Goal: Task Accomplishment & Management: Complete application form

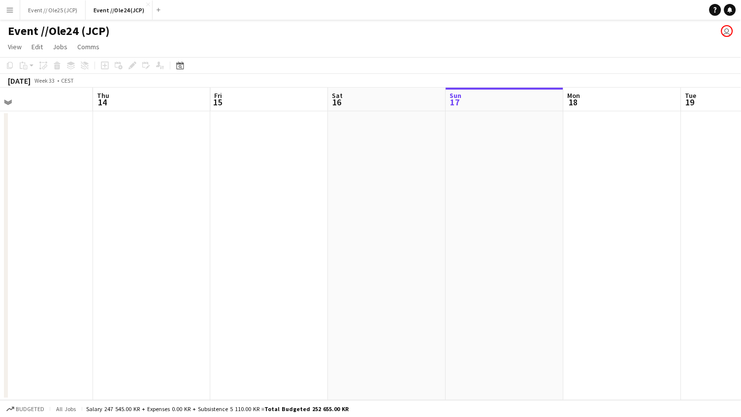
scroll to position [0, 253]
click at [63, 4] on button "Event // Ole25 (JCP) Close" at bounding box center [52, 9] width 65 height 19
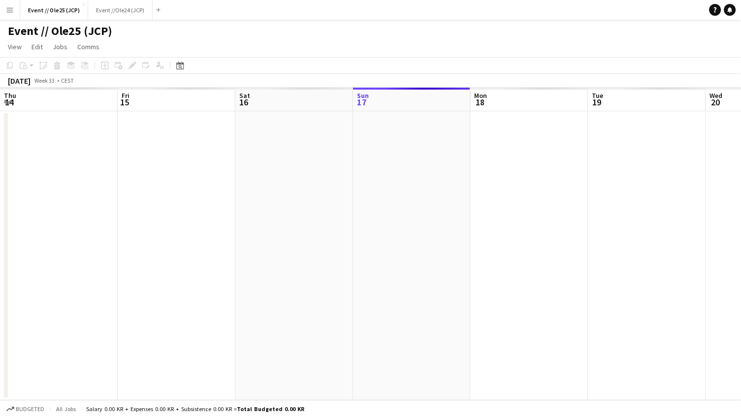
scroll to position [0, 235]
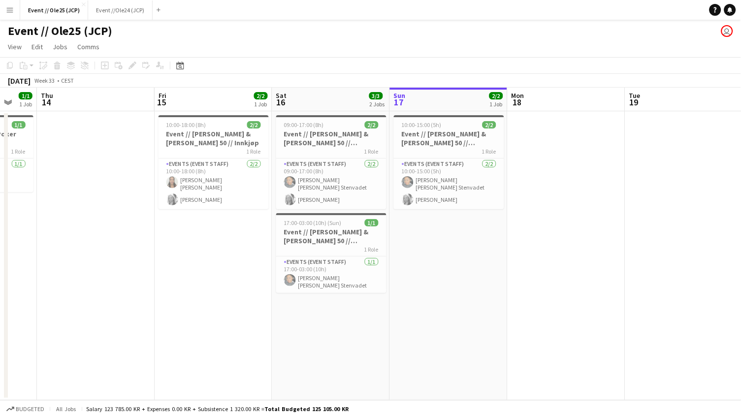
click at [523, 155] on app-date-cell at bounding box center [567, 255] width 118 height 289
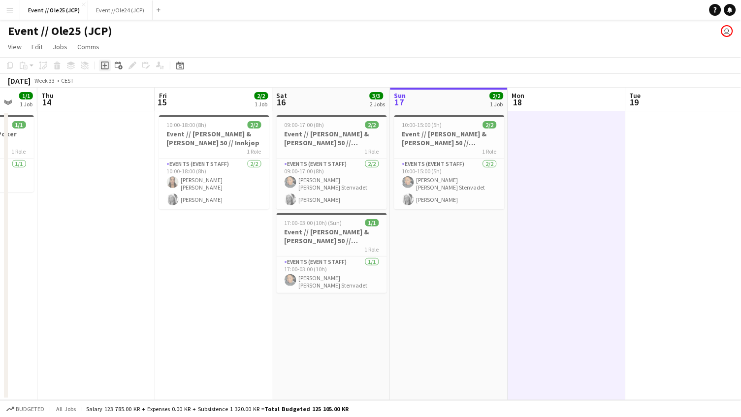
click at [107, 64] on icon at bounding box center [105, 66] width 8 height 8
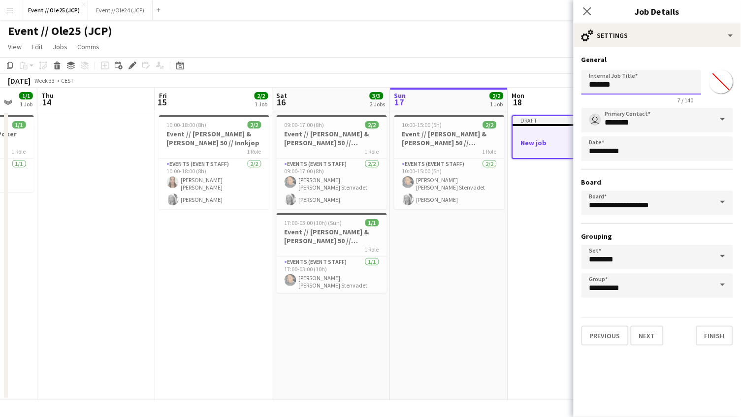
click at [629, 88] on input "*******" at bounding box center [642, 82] width 120 height 25
type input "**********"
click at [650, 339] on button "Next" at bounding box center [647, 336] width 33 height 20
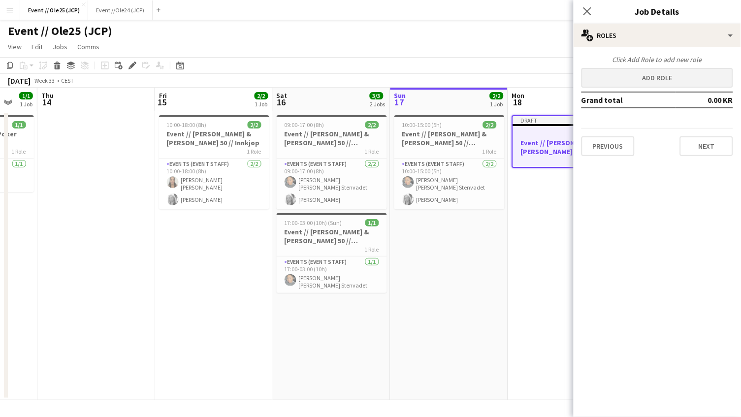
click at [683, 74] on button "Add role" at bounding box center [658, 78] width 152 height 20
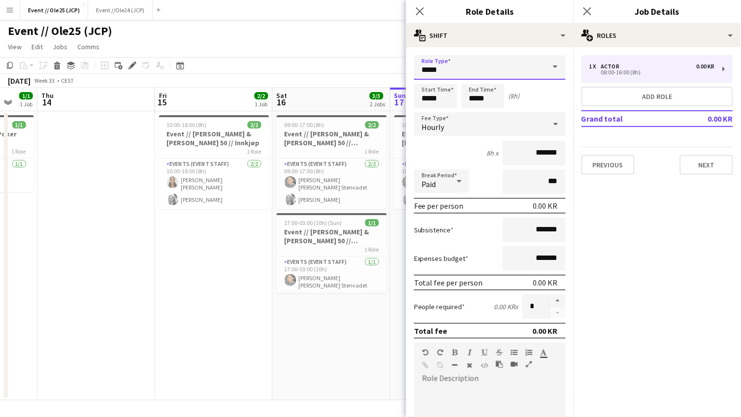
click at [444, 63] on input "*****" at bounding box center [490, 67] width 152 height 25
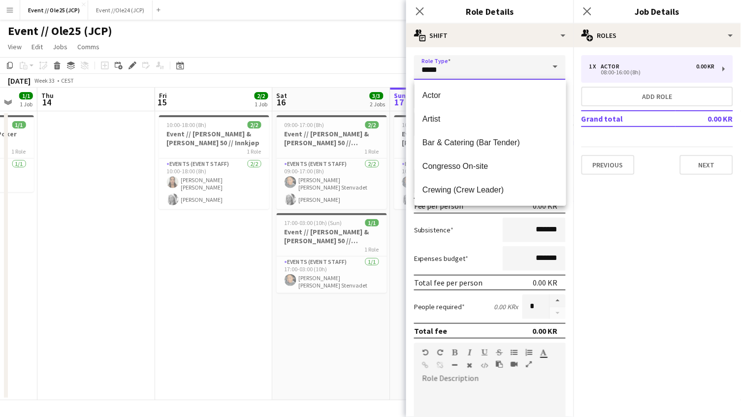
click at [444, 65] on input "*****" at bounding box center [490, 67] width 152 height 25
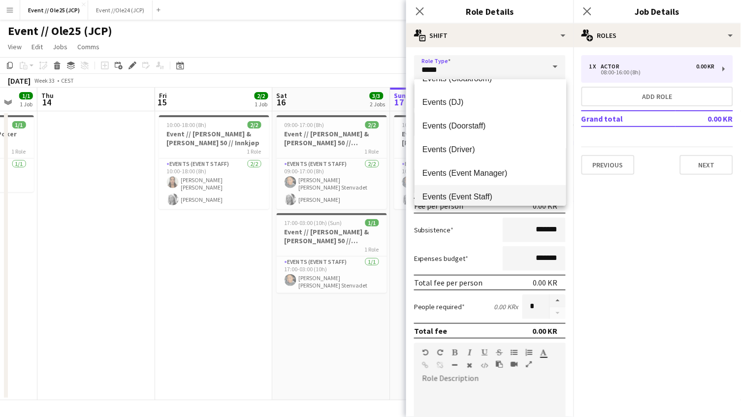
click at [486, 195] on span "Events (Event Staff)" at bounding box center [491, 196] width 136 height 9
type input "**********"
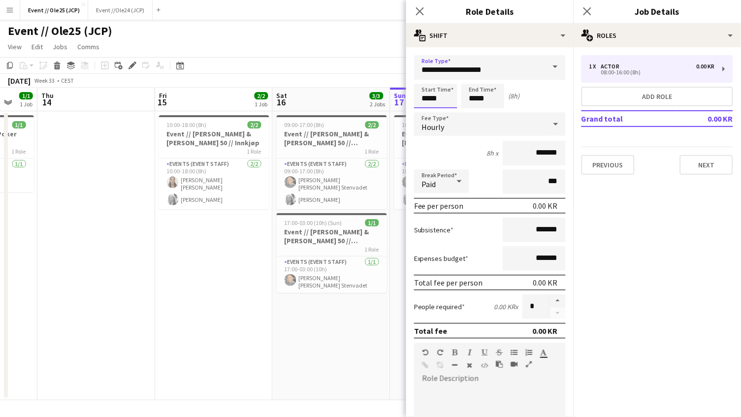
click at [444, 94] on input "*****" at bounding box center [435, 96] width 43 height 25
click at [427, 77] on div at bounding box center [426, 79] width 20 height 10
type input "*****"
click at [431, 109] on div at bounding box center [426, 113] width 20 height 10
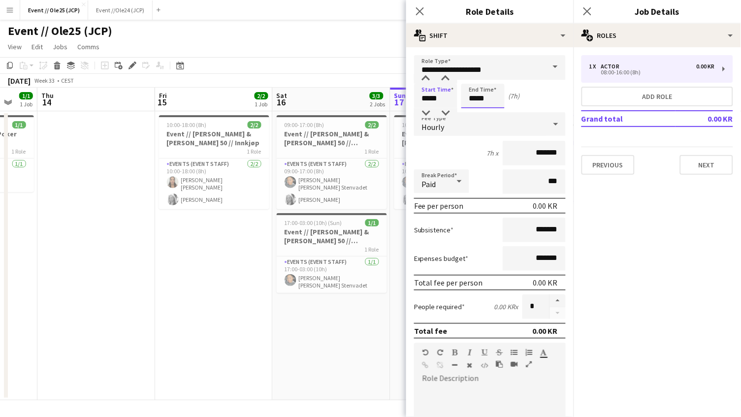
click at [488, 100] on input "*****" at bounding box center [482, 96] width 43 height 25
click at [481, 120] on div "Hourly" at bounding box center [480, 124] width 132 height 24
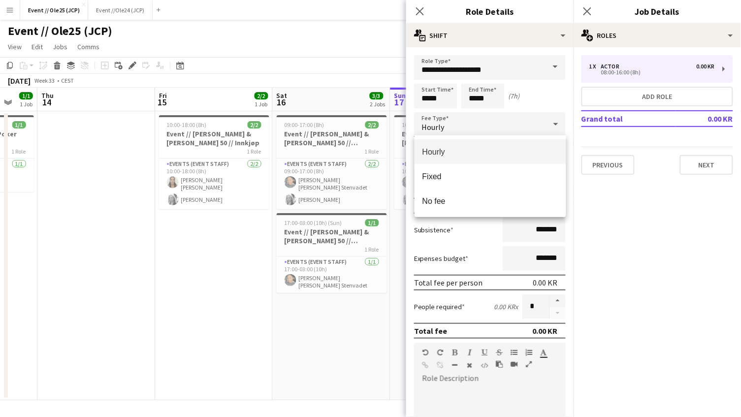
click at [474, 84] on div at bounding box center [370, 208] width 741 height 417
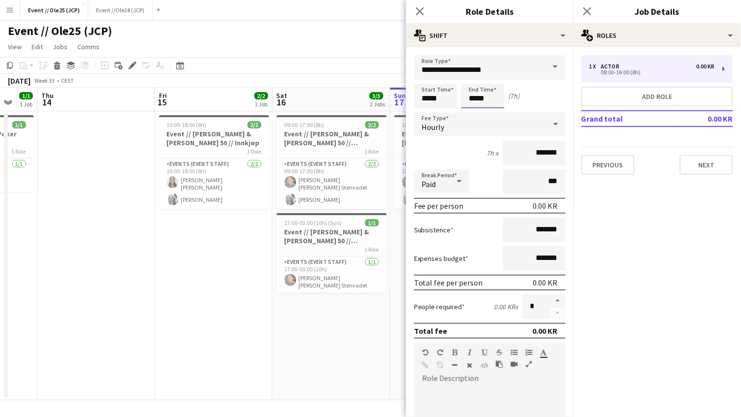
click at [474, 93] on input "*****" at bounding box center [482, 96] width 43 height 25
click at [474, 112] on div at bounding box center [473, 113] width 20 height 10
type input "*****"
click at [474, 112] on div at bounding box center [473, 113] width 20 height 10
click at [536, 96] on div "Start Time ***** End Time ***** (5h)" at bounding box center [490, 96] width 152 height 25
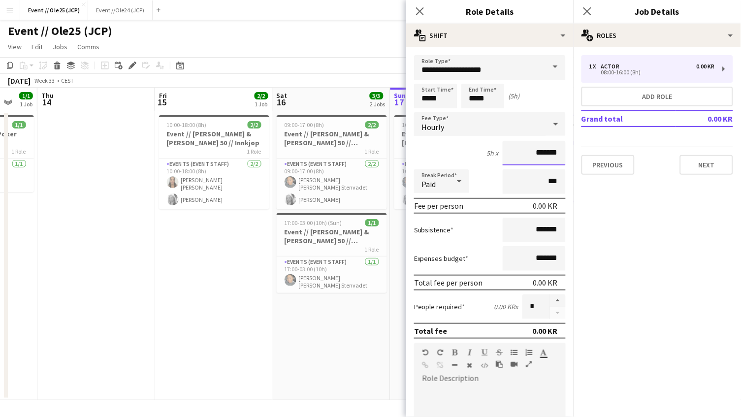
click at [533, 153] on input "*******" at bounding box center [534, 153] width 63 height 25
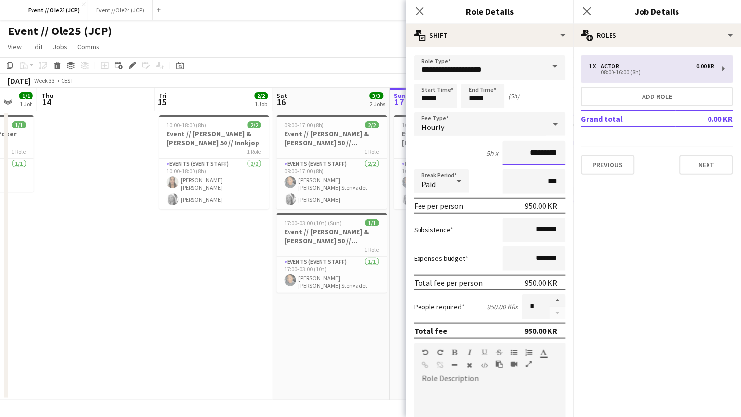
type input "*********"
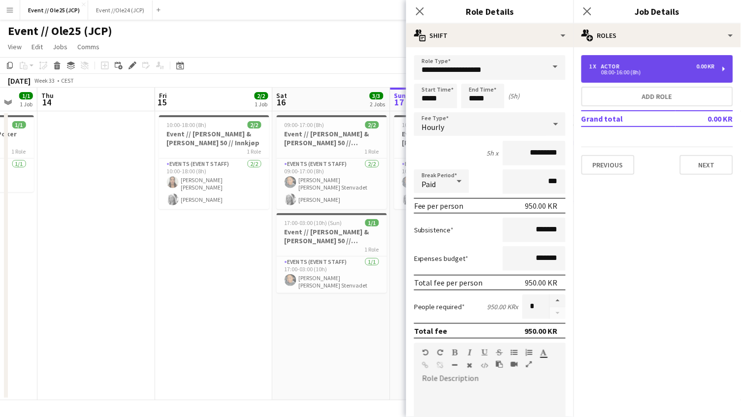
click at [621, 74] on div "08:00-16:00 (8h)" at bounding box center [652, 72] width 126 height 5
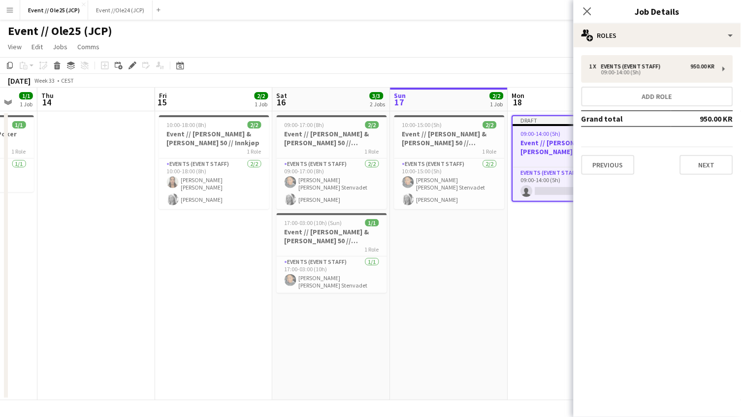
click at [549, 50] on app-page-menu "View Day view expanded Day view collapsed Month view Date picker Jump to [DATE]…" at bounding box center [370, 47] width 741 height 19
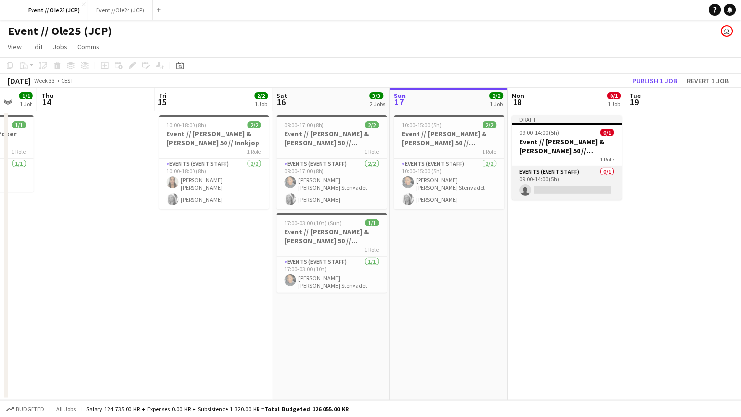
click at [567, 197] on app-card-role "Events (Event Staff) 0/1 09:00-14:00 (5h) single-neutral-actions" at bounding box center [567, 182] width 110 height 33
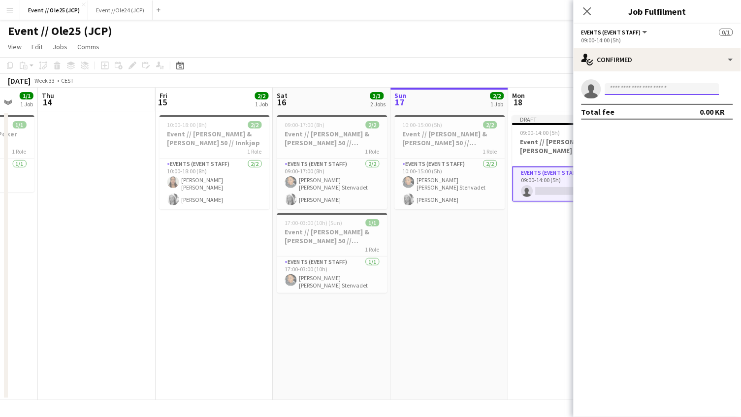
click at [665, 87] on input at bounding box center [662, 89] width 114 height 12
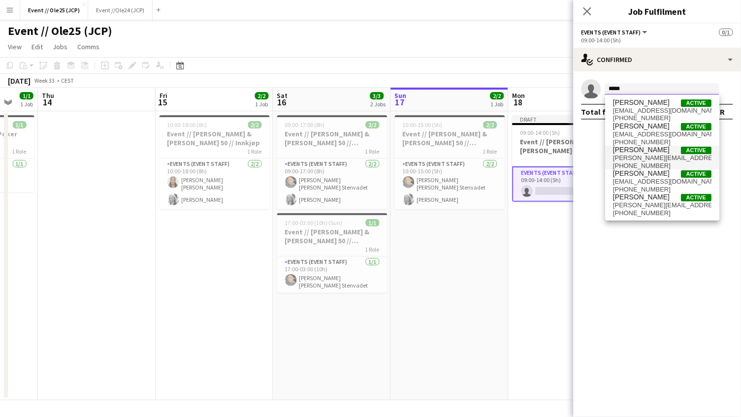
type input "*****"
click at [658, 165] on span "[PHONE_NUMBER]" at bounding box center [663, 166] width 98 height 8
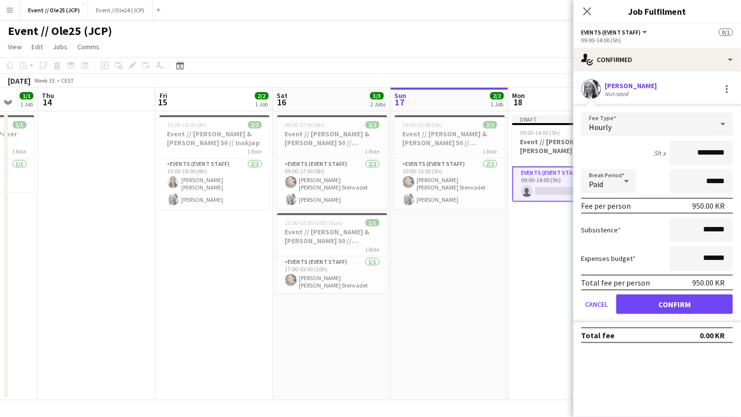
click at [662, 296] on button "Confirm" at bounding box center [675, 305] width 117 height 20
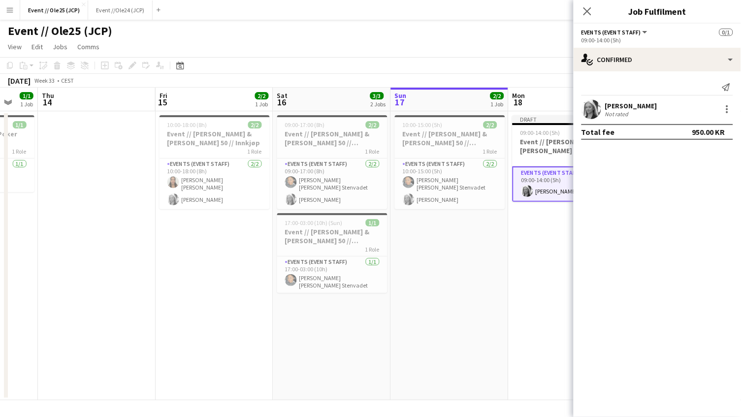
click at [520, 290] on app-date-cell "Draft 09:00-14:00 (5h) 1/1 Event // [PERSON_NAME] & [PERSON_NAME] 50 // Tilbake…" at bounding box center [568, 255] width 118 height 289
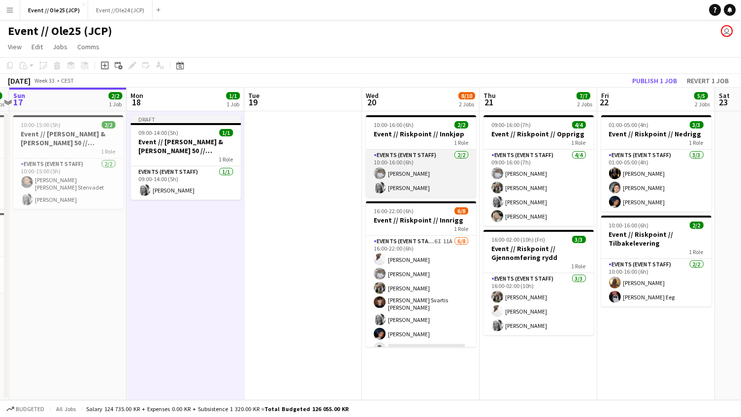
scroll to position [0, 0]
click at [435, 169] on app-card-role "Events (Event Staff) [DATE] 10:00-16:00 (6h) [PERSON_NAME] [PERSON_NAME]" at bounding box center [421, 174] width 110 height 48
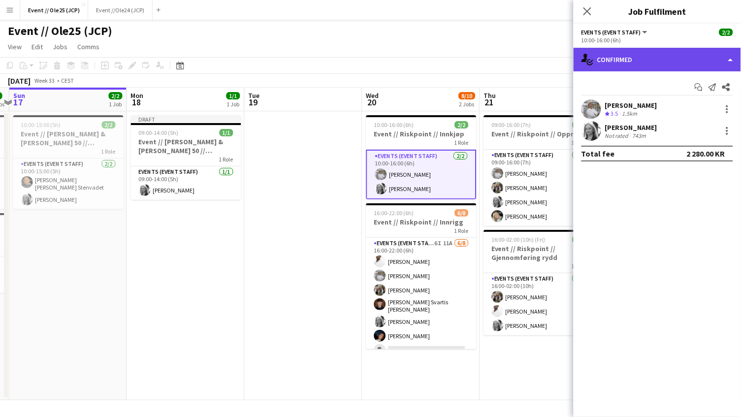
click at [654, 59] on div "single-neutral-actions-check-2 Confirmed" at bounding box center [657, 60] width 167 height 24
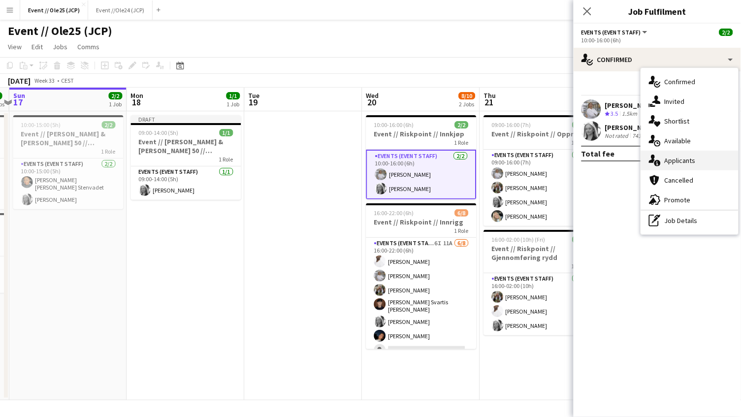
click at [700, 159] on div "single-neutral-actions-information Applicants" at bounding box center [690, 161] width 98 height 20
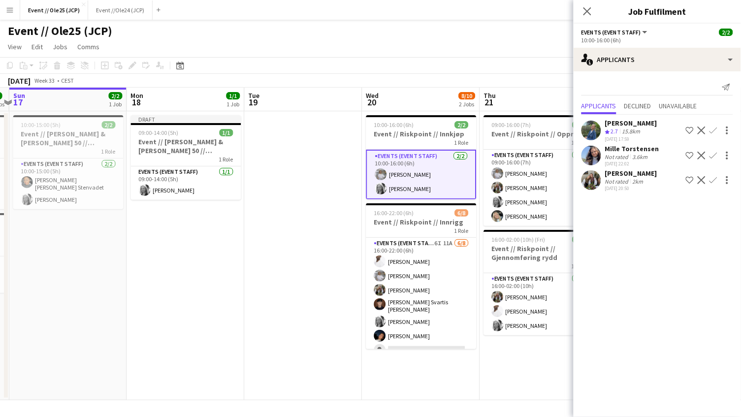
click at [629, 178] on div "Not rated" at bounding box center [618, 181] width 26 height 7
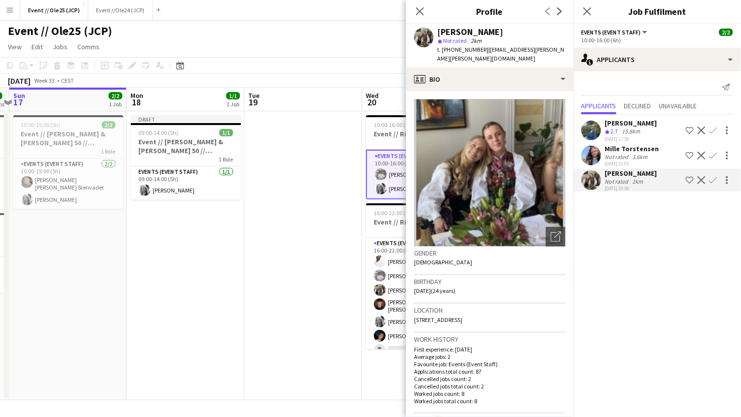
click at [631, 153] on div "3.6km" at bounding box center [640, 156] width 19 height 7
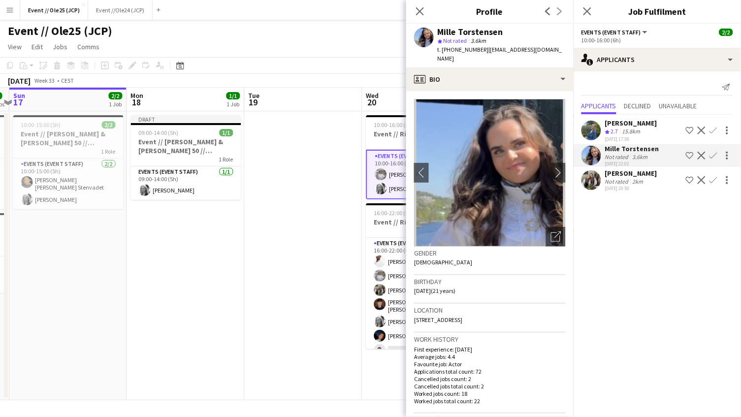
click at [634, 128] on div "15.8km" at bounding box center [632, 132] width 22 height 8
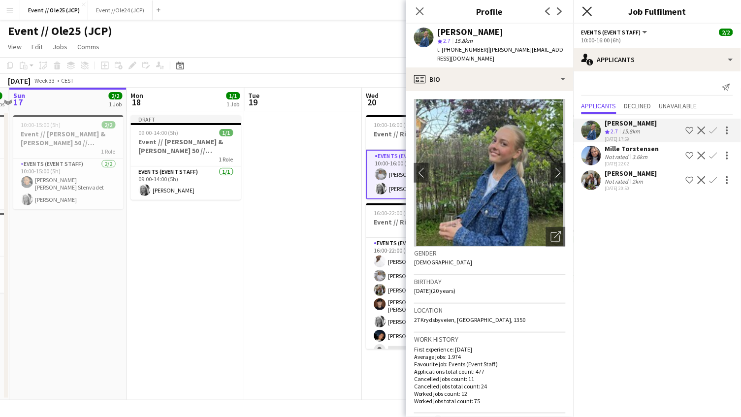
click at [589, 11] on icon "Close pop-in" at bounding box center [587, 10] width 9 height 9
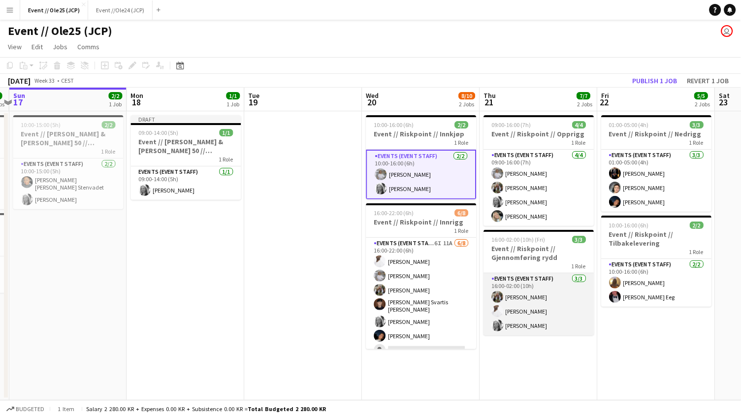
click at [539, 303] on app-card-role "Events (Event Staff) [DATE] 16:00-02:00 (10h) [PERSON_NAME] [PERSON_NAME]" at bounding box center [539, 304] width 110 height 62
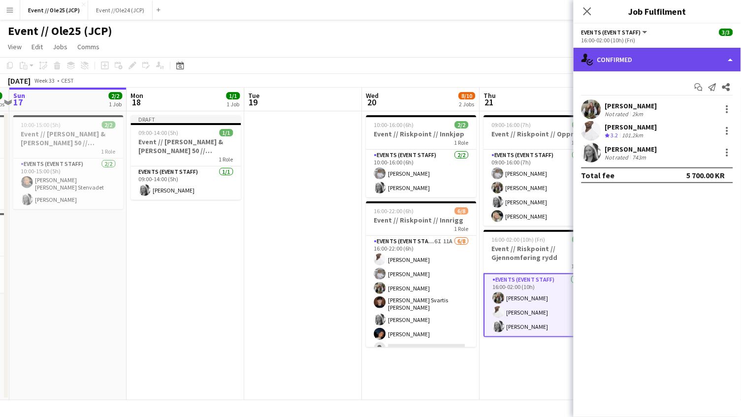
click at [646, 53] on div "single-neutral-actions-check-2 Confirmed" at bounding box center [657, 60] width 167 height 24
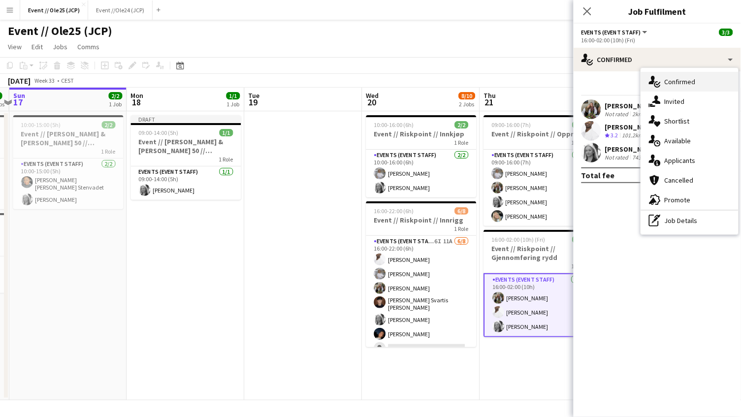
click at [684, 77] on div "single-neutral-actions-check-2 Confirmed" at bounding box center [690, 82] width 98 height 20
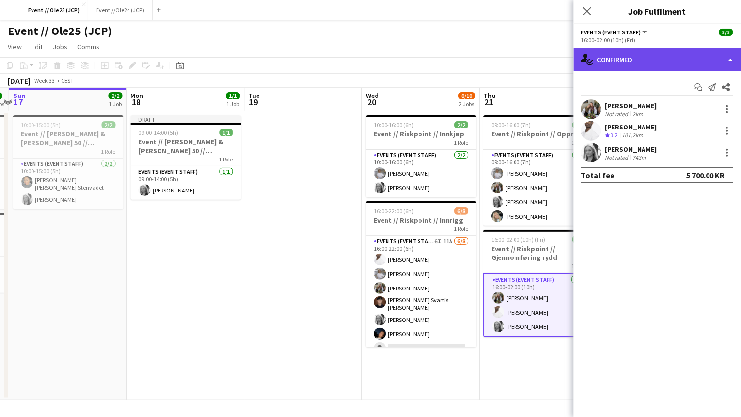
click at [667, 64] on div "single-neutral-actions-check-2 Confirmed" at bounding box center [657, 60] width 167 height 24
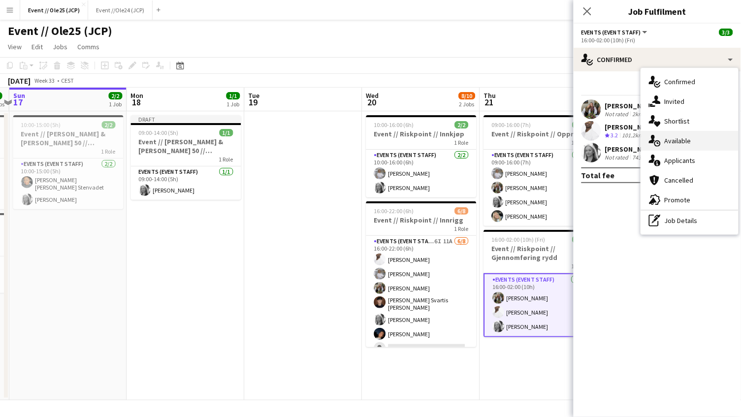
click at [684, 132] on div "single-neutral-actions-upload Available" at bounding box center [690, 141] width 98 height 20
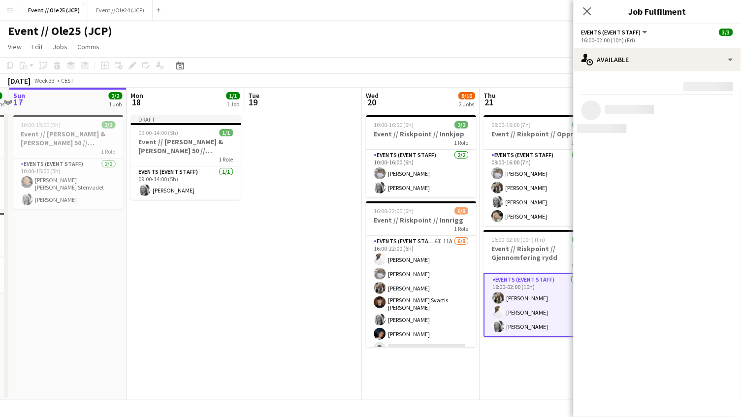
click at [668, 71] on div "Rating: 0 - 5 0 5 Distance: 1km - 1001km+ 1001km+ To use matched requirements f…" at bounding box center [657, 106] width 167 height 71
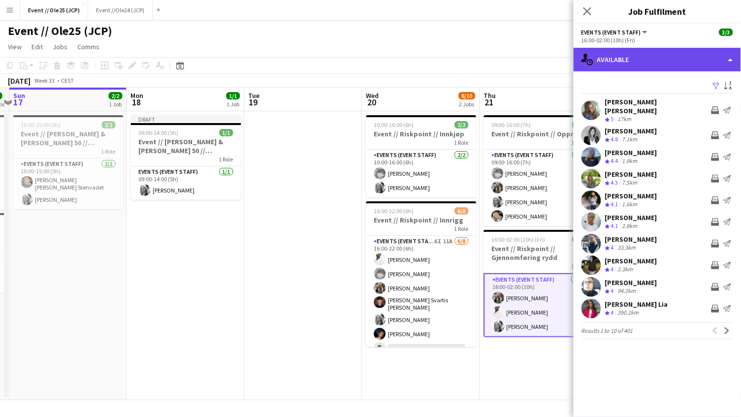
click at [668, 60] on div "single-neutral-actions-upload Available" at bounding box center [657, 60] width 167 height 24
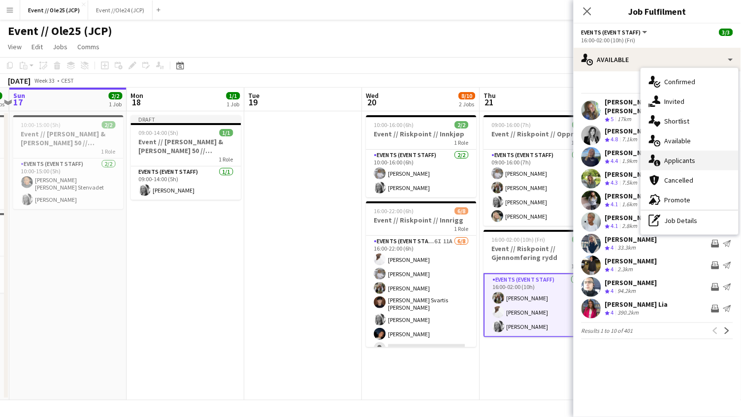
click at [688, 156] on div "single-neutral-actions-information Applicants" at bounding box center [690, 161] width 98 height 20
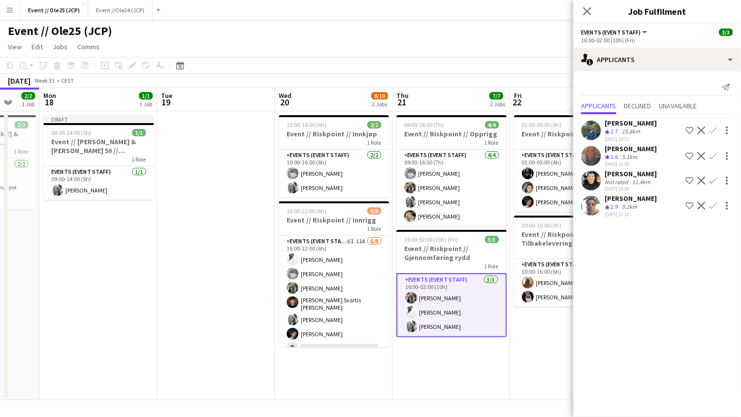
scroll to position [0, 452]
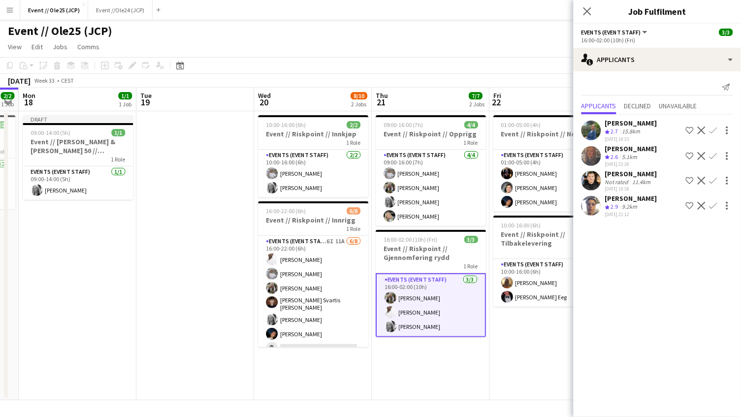
click at [533, 64] on app-toolbar "Copy Paste Paste Command V Paste with crew Command Shift V Paste linked Job [GE…" at bounding box center [370, 65] width 741 height 17
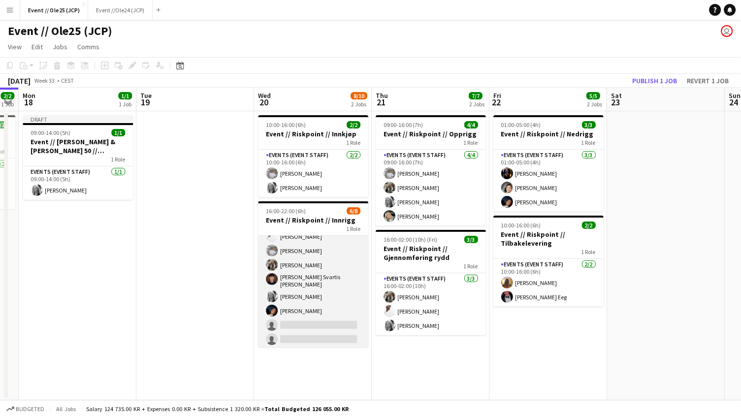
scroll to position [0, 452]
click at [327, 297] on app-card-role "Events (Event Staff) 6I 11A [DATE] 16:00-22:00 (6h) [PERSON_NAME] [PERSON_NAME]…" at bounding box center [314, 282] width 110 height 136
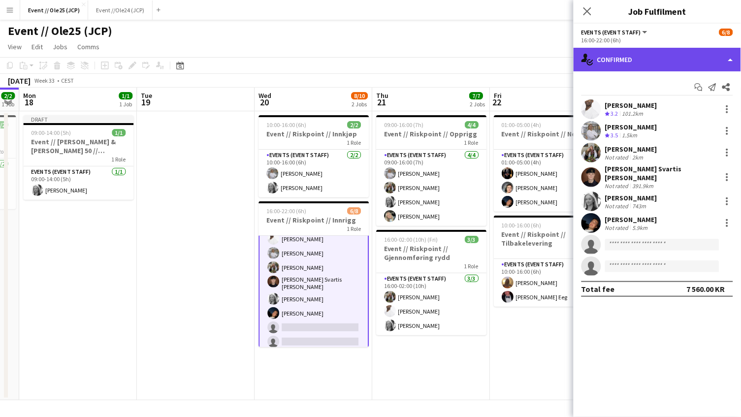
click at [665, 60] on div "single-neutral-actions-check-2 Confirmed" at bounding box center [657, 60] width 167 height 24
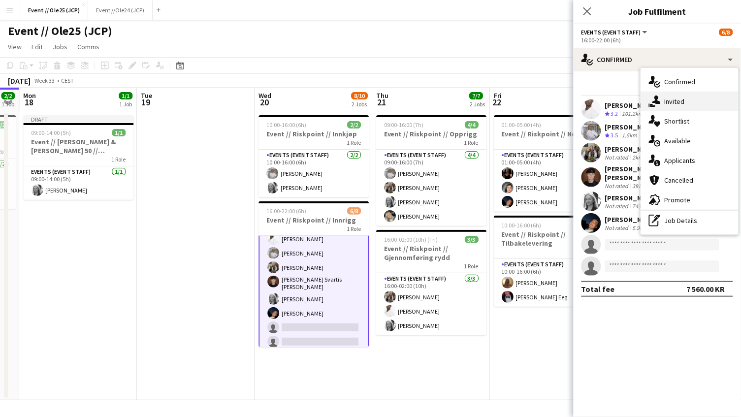
click at [682, 100] on div "single-neutral-actions-share-1 Invited" at bounding box center [690, 102] width 98 height 20
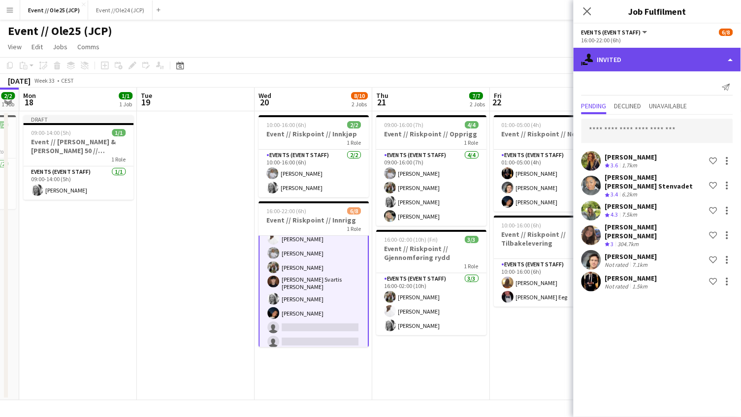
click at [672, 57] on div "single-neutral-actions-share-1 Invited" at bounding box center [657, 60] width 167 height 24
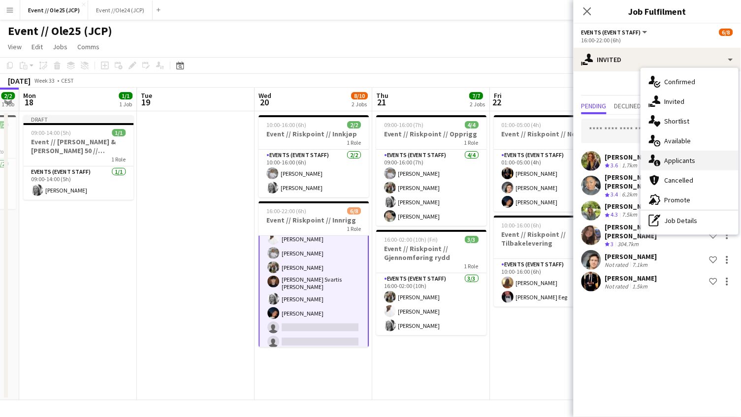
click at [691, 163] on div "single-neutral-actions-information Applicants" at bounding box center [690, 161] width 98 height 20
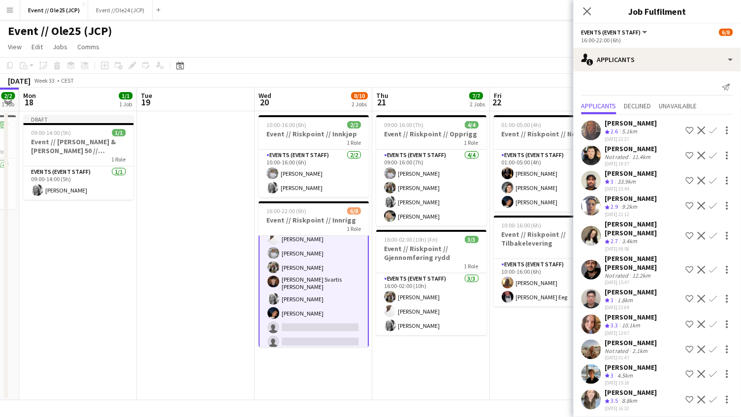
scroll to position [0, 0]
click at [631, 405] on div "[DATE] 16:32" at bounding box center [631, 408] width 52 height 6
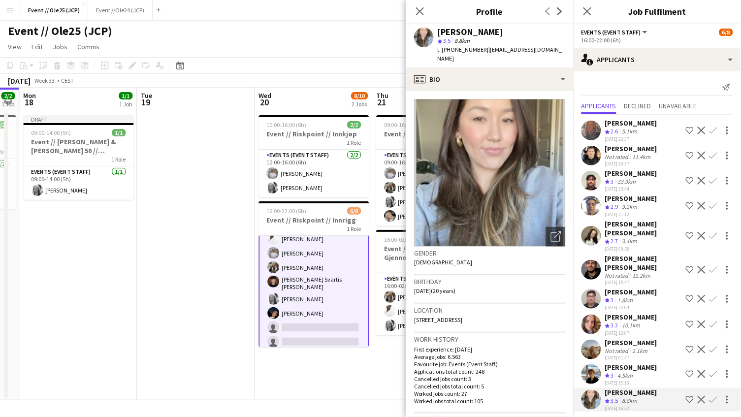
click at [635, 372] on div "4.5km" at bounding box center [625, 376] width 19 height 8
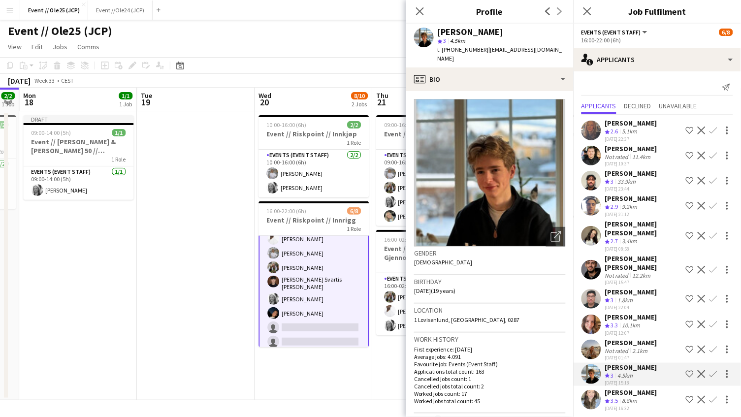
click at [639, 338] on div "[PERSON_NAME]" at bounding box center [631, 342] width 52 height 9
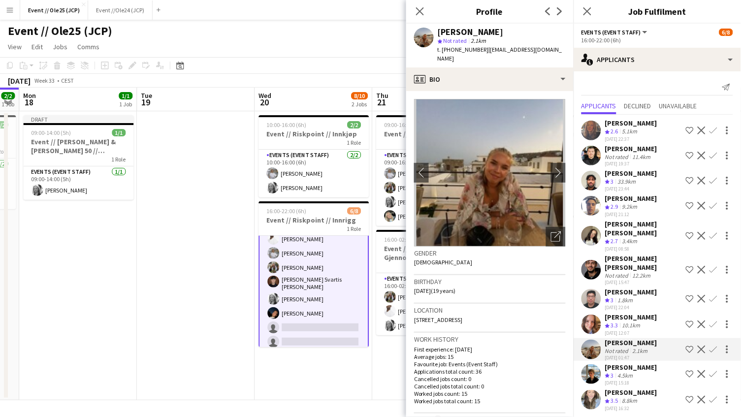
click at [639, 313] on div "[PERSON_NAME]" at bounding box center [631, 317] width 52 height 9
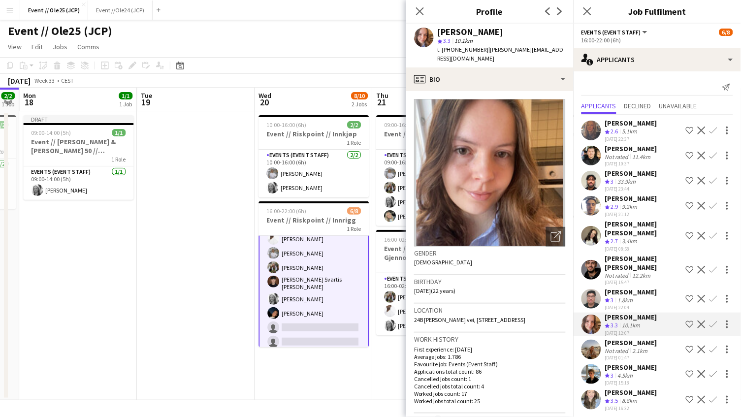
click at [639, 288] on div "[PERSON_NAME]" at bounding box center [631, 292] width 52 height 9
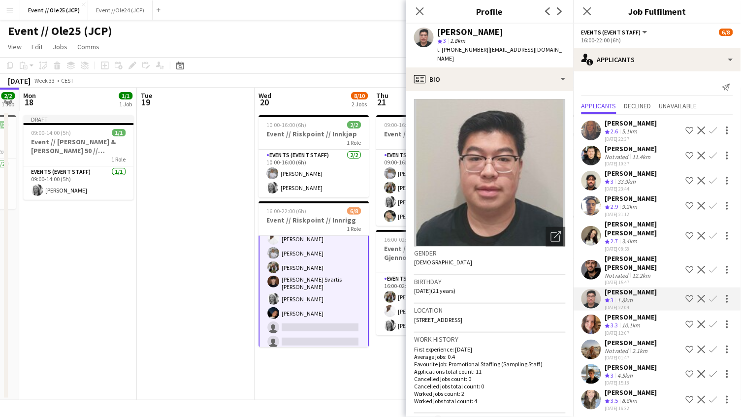
click at [644, 254] on div "[PERSON_NAME] [PERSON_NAME]" at bounding box center [643, 263] width 77 height 18
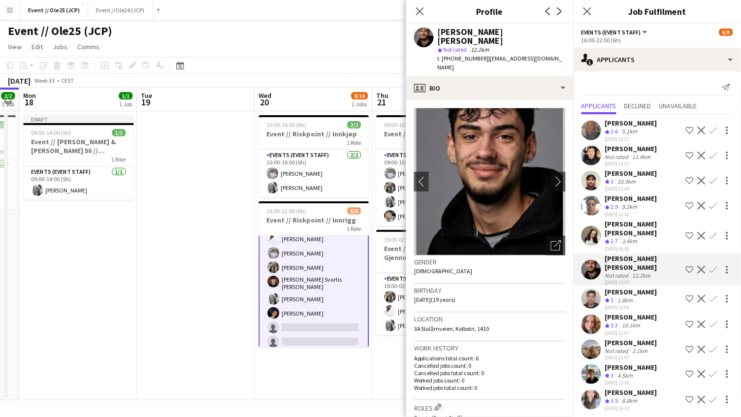
click at [644, 226] on div "[PERSON_NAME] [PERSON_NAME]" at bounding box center [643, 229] width 77 height 18
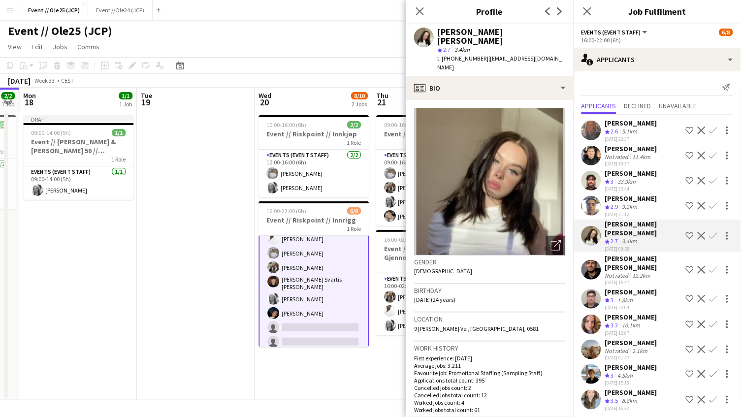
click at [640, 203] on div "9.2km" at bounding box center [630, 207] width 19 height 8
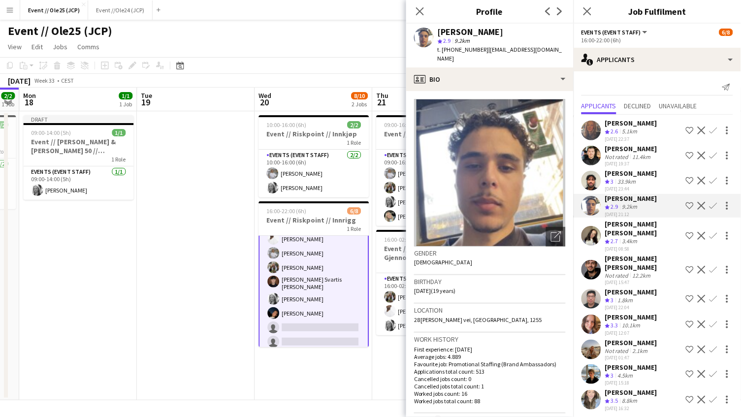
click at [636, 171] on div "[PERSON_NAME]" at bounding box center [631, 173] width 52 height 9
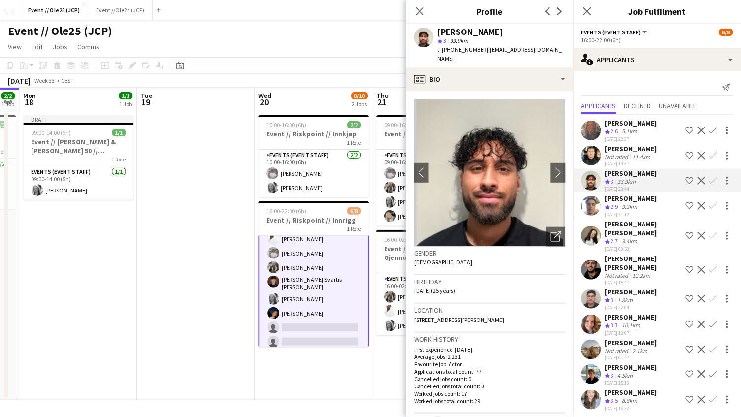
click at [636, 153] on div "11.4km" at bounding box center [642, 156] width 22 height 7
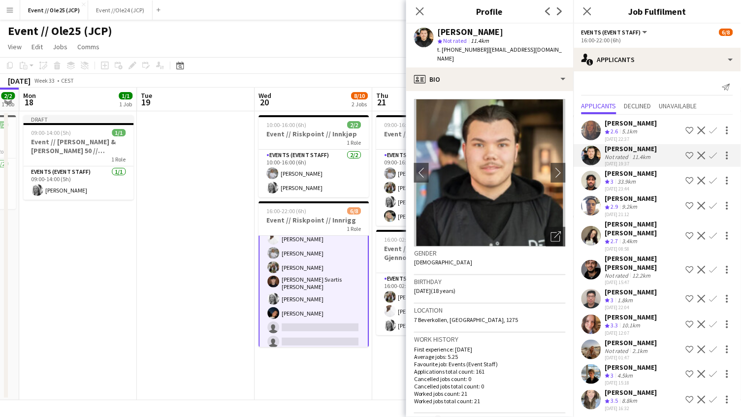
click at [635, 129] on div "5.1km" at bounding box center [630, 132] width 19 height 8
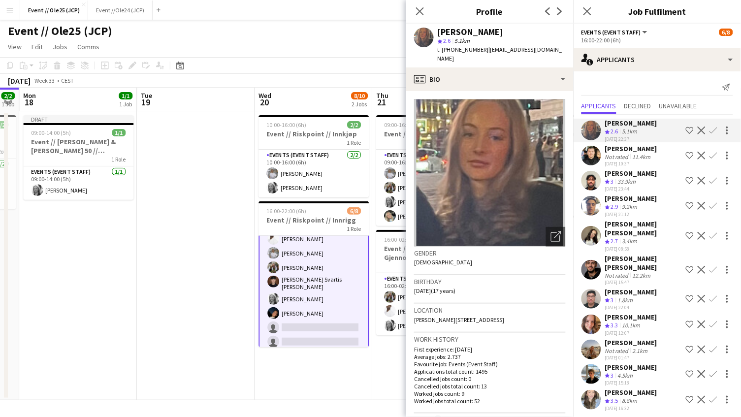
click at [352, 38] on app-page-menu "View Day view expanded Day view collapsed Month view Date picker Jump to [DATE]…" at bounding box center [370, 47] width 741 height 19
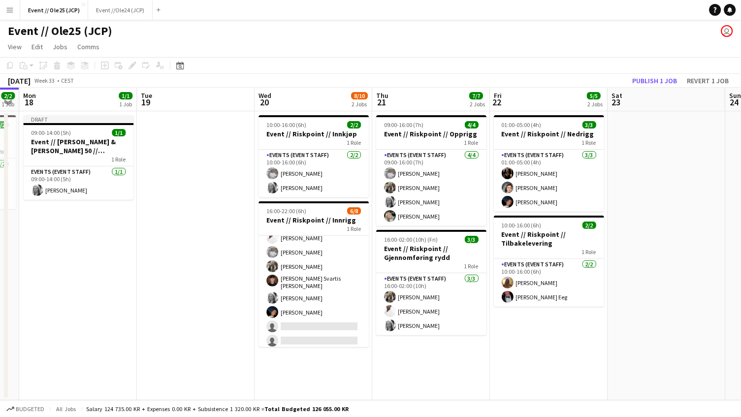
click at [694, 124] on app-date-cell at bounding box center [667, 255] width 118 height 289
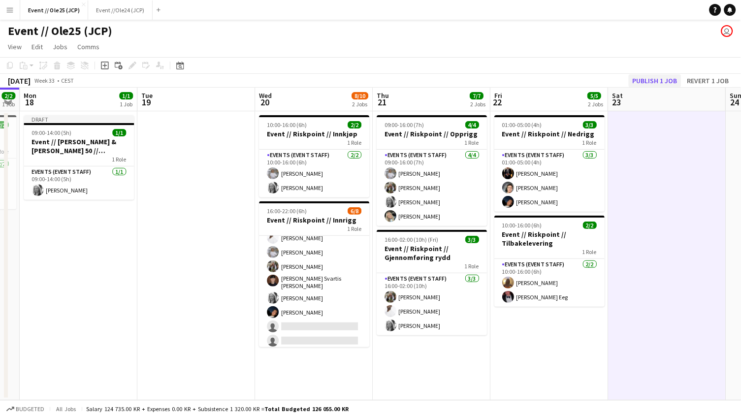
click at [654, 80] on button "Publish 1 job" at bounding box center [655, 80] width 53 height 13
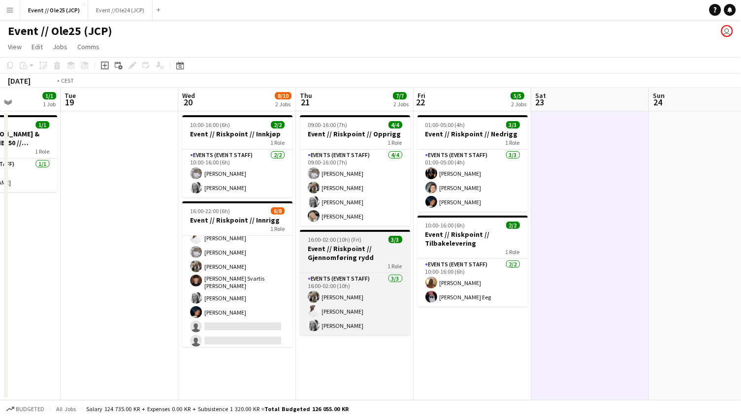
scroll to position [0, 291]
